Goal: Task Accomplishment & Management: Use online tool/utility

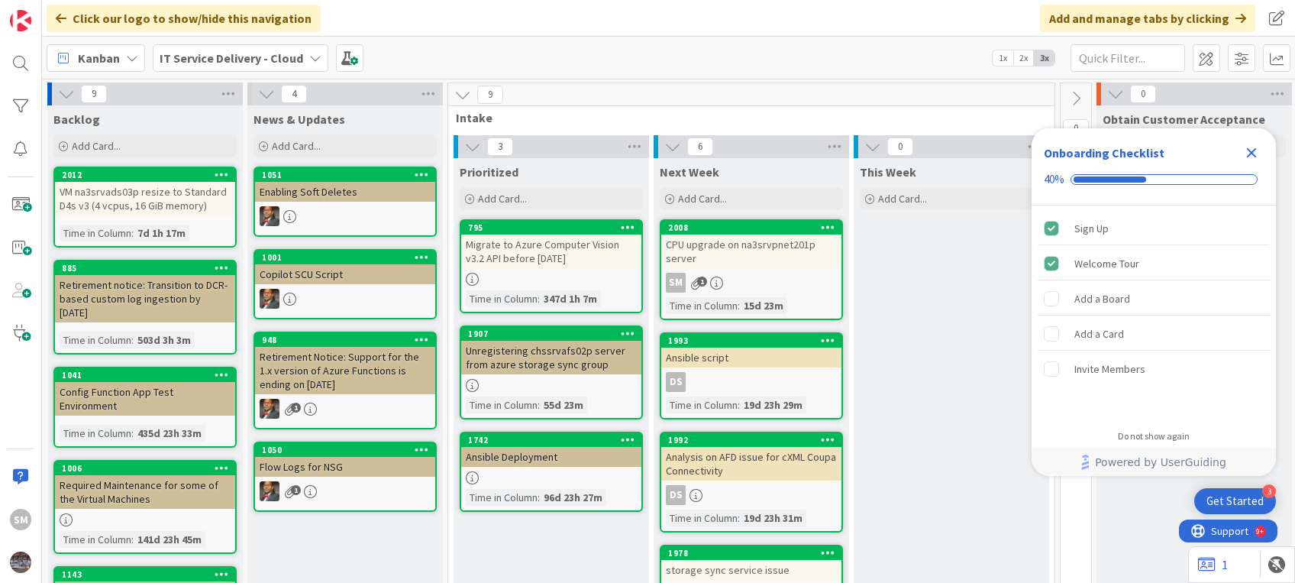
click at [713, 252] on div "CPU upgrade on na3srvpnet201p server" at bounding box center [751, 251] width 180 height 34
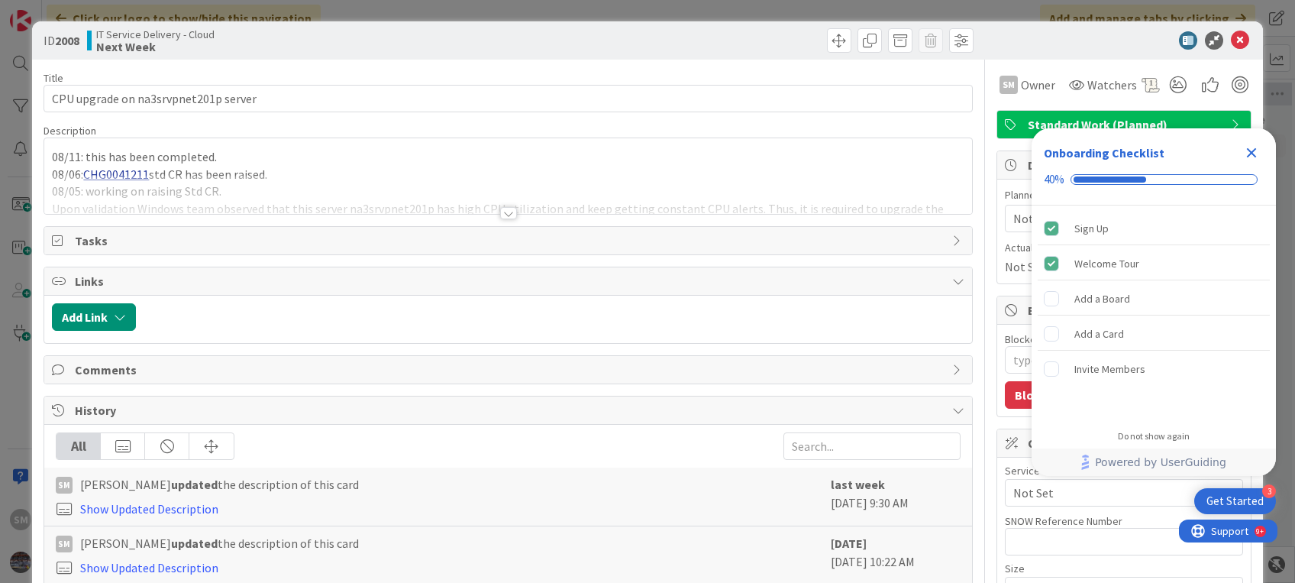
type textarea "x"
click at [1231, 34] on icon at bounding box center [1240, 40] width 18 height 18
